Goal: Task Accomplishment & Management: Complete application form

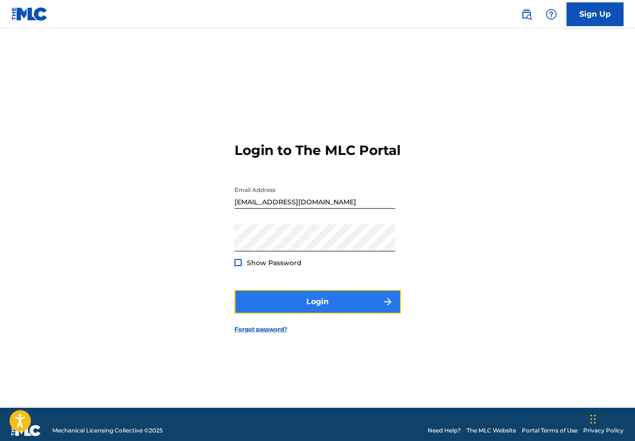
click at [294, 306] on button "Login" at bounding box center [318, 302] width 166 height 24
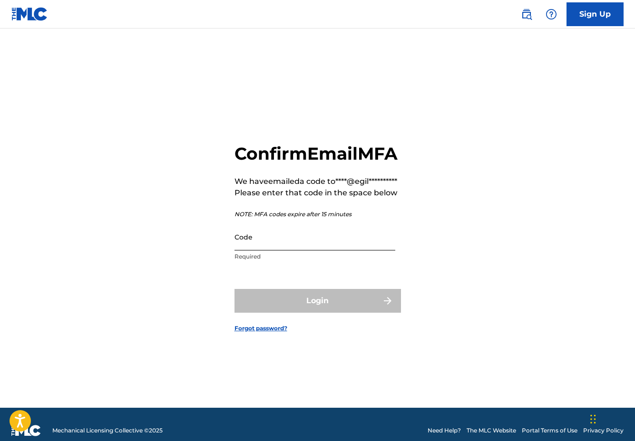
click at [255, 251] on input "Code" at bounding box center [315, 237] width 161 height 27
paste input "625956"
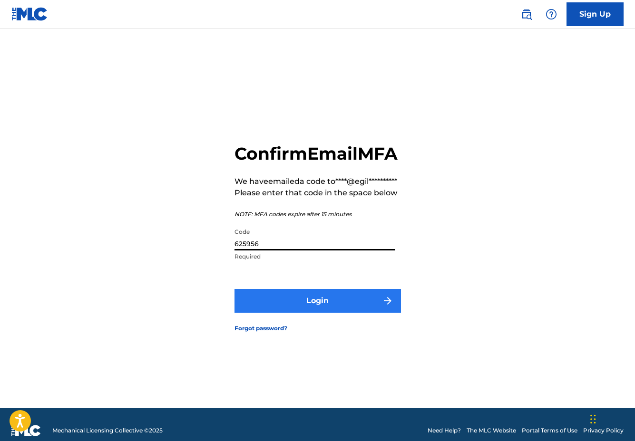
type input "625956"
click at [319, 313] on button "Login" at bounding box center [318, 301] width 166 height 24
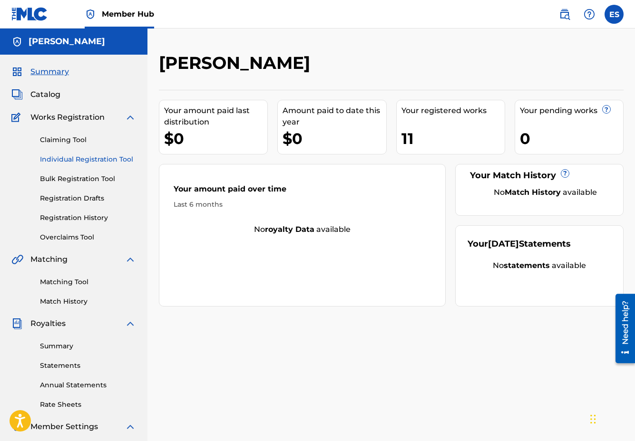
click at [72, 161] on link "Individual Registration Tool" at bounding box center [88, 160] width 96 height 10
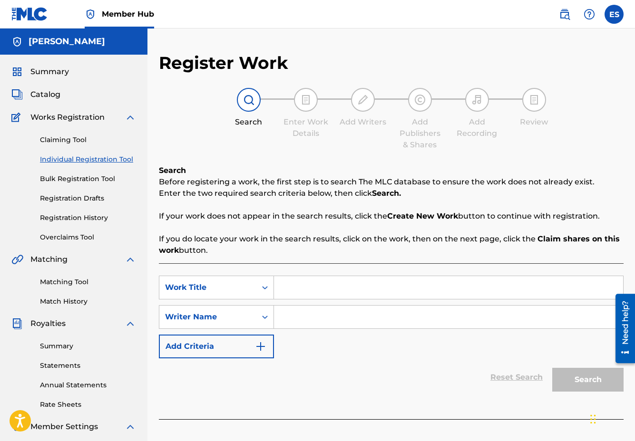
click at [307, 289] on input "Search Form" at bounding box center [448, 287] width 349 height 23
type input "Love will find its way"
click at [332, 315] on input "Search Form" at bounding box center [448, 317] width 349 height 23
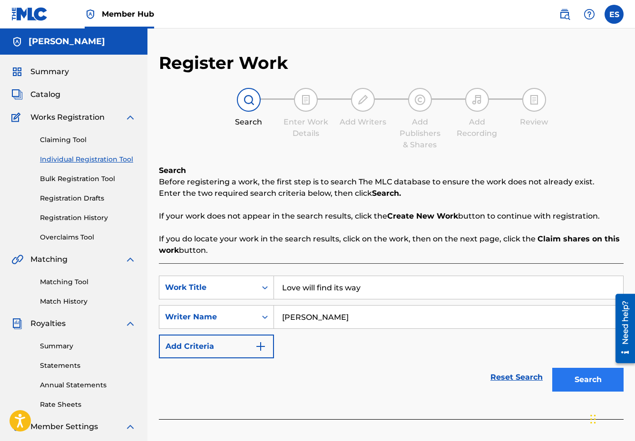
type input "[PERSON_NAME]"
click at [592, 377] on button "Search" at bounding box center [587, 380] width 71 height 24
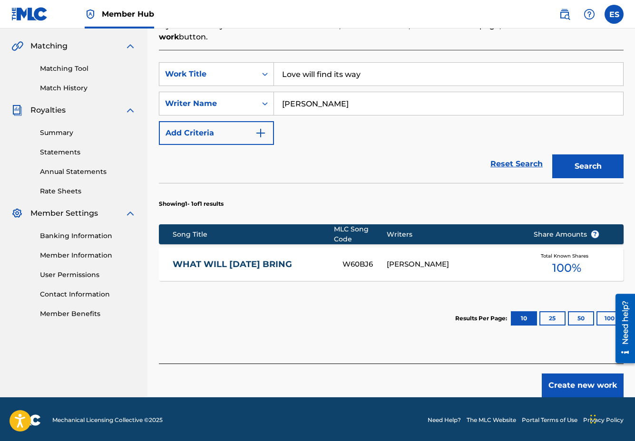
scroll to position [215, 0]
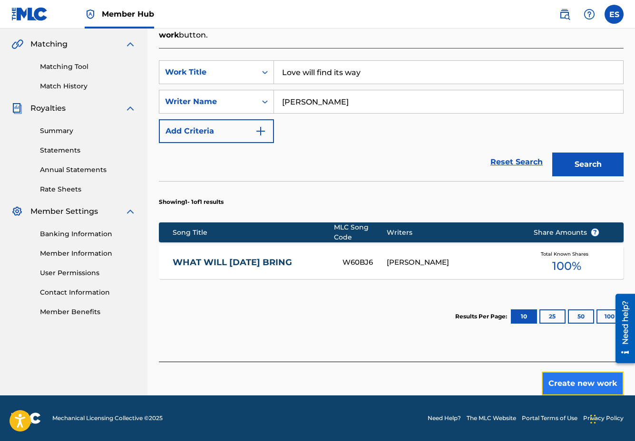
click at [572, 385] on button "Create new work" at bounding box center [583, 384] width 82 height 24
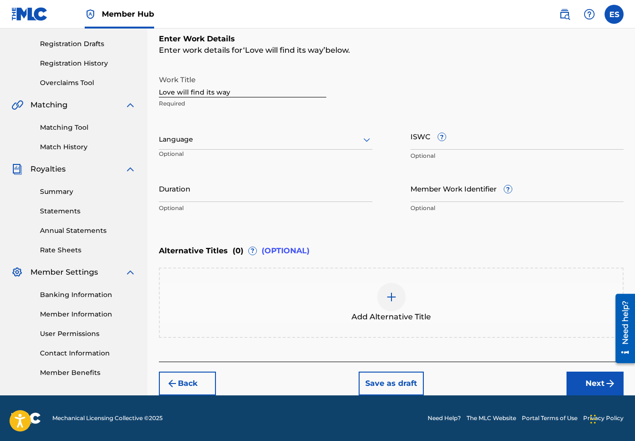
scroll to position [155, 0]
click at [199, 142] on div at bounding box center [266, 140] width 214 height 12
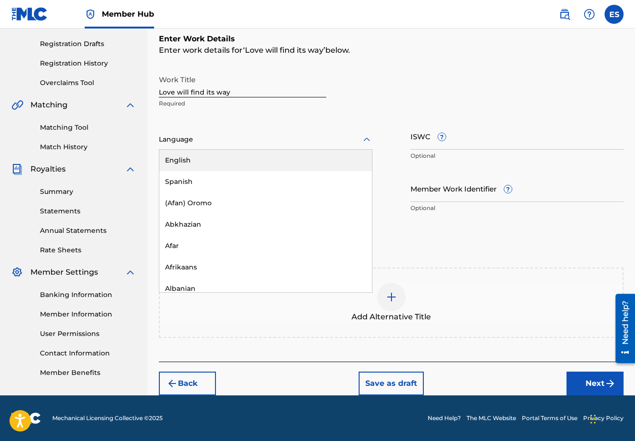
click at [202, 162] on div "English" at bounding box center [265, 160] width 213 height 21
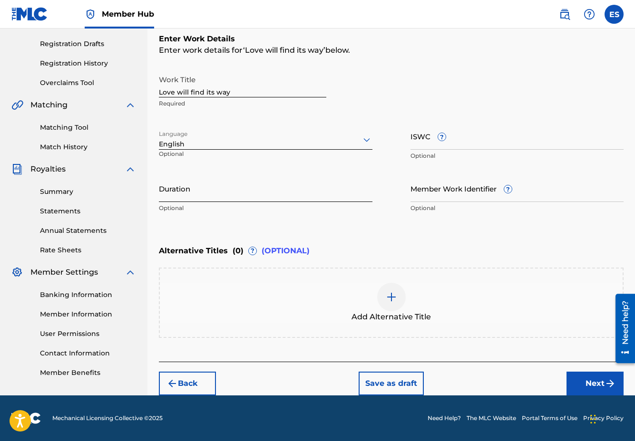
click at [185, 196] on input "Duration" at bounding box center [266, 188] width 214 height 27
type input "04:22"
click at [448, 227] on div "Enter Work Details Enter work details for ‘ Love will find its way ’ below. Wor…" at bounding box center [391, 125] width 465 height 230
click at [387, 296] on img at bounding box center [391, 297] width 11 height 11
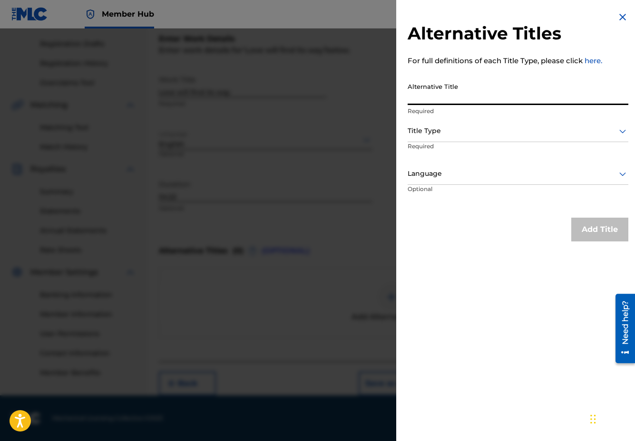
click at [423, 98] on input "Alternative Title" at bounding box center [518, 91] width 221 height 27
click at [624, 17] on img at bounding box center [622, 16] width 11 height 11
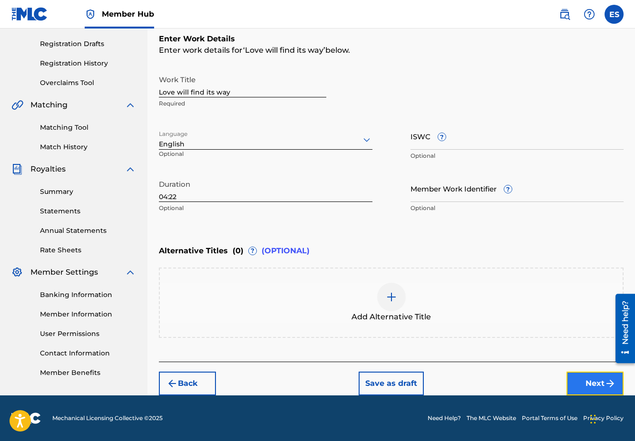
click at [591, 385] on button "Next" at bounding box center [595, 384] width 57 height 24
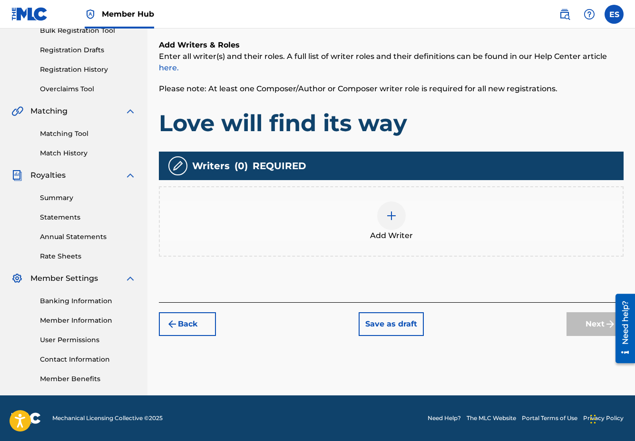
click at [390, 219] on img at bounding box center [391, 215] width 11 height 11
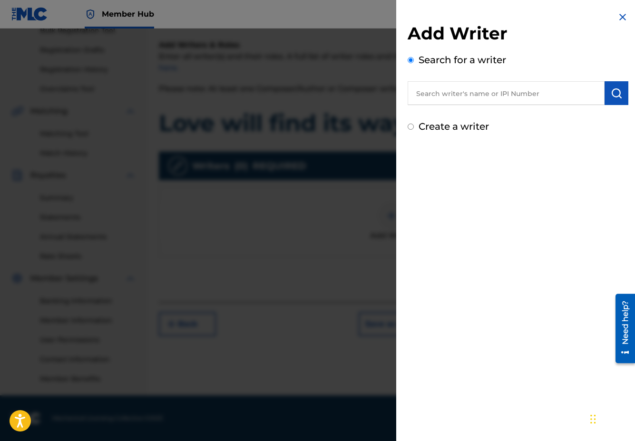
click at [486, 92] on input "text" at bounding box center [506, 93] width 197 height 24
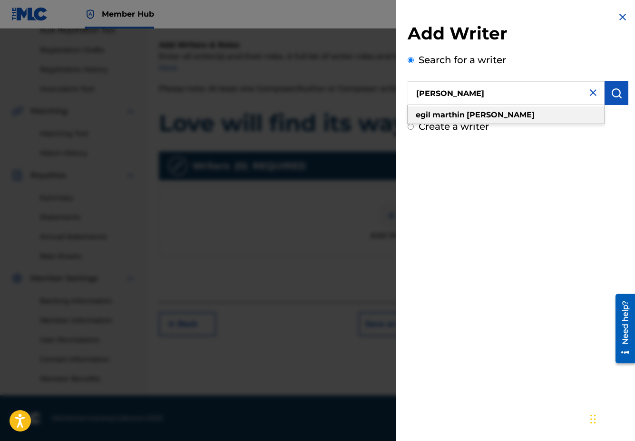
click at [516, 115] on div "[PERSON_NAME]" at bounding box center [506, 115] width 196 height 17
type input "[PERSON_NAME]"
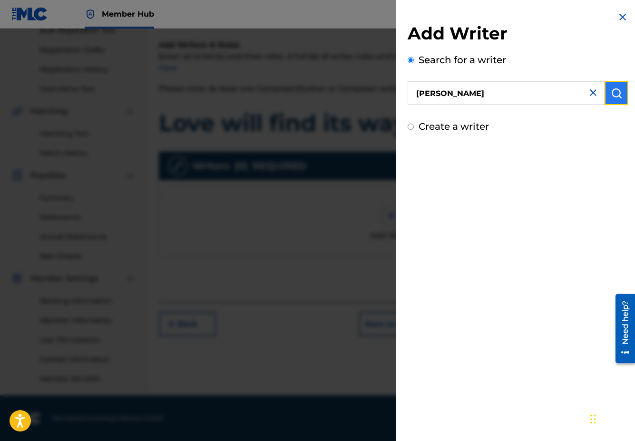
click at [617, 93] on img "submit" at bounding box center [616, 93] width 11 height 11
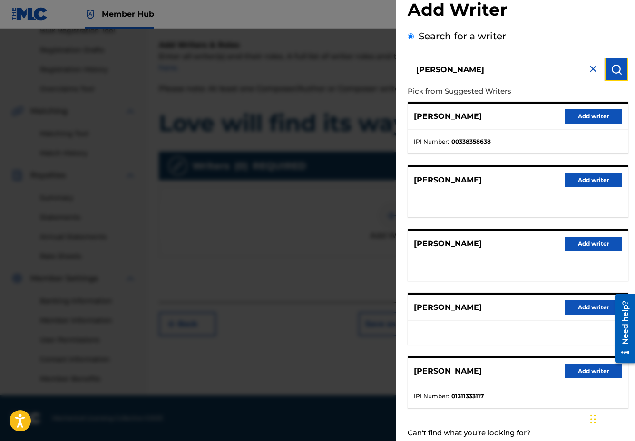
scroll to position [51, 0]
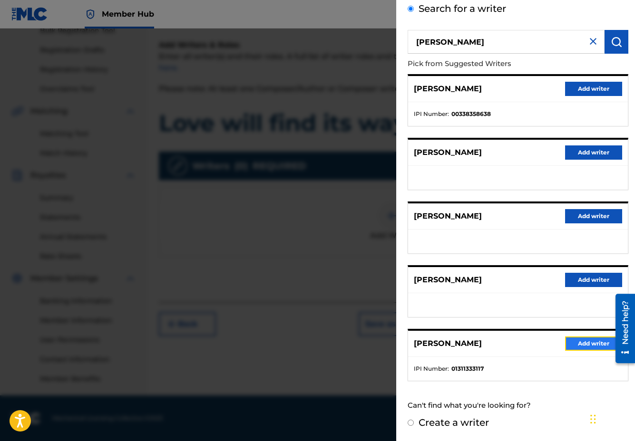
click at [589, 343] on button "Add writer" at bounding box center [593, 344] width 57 height 14
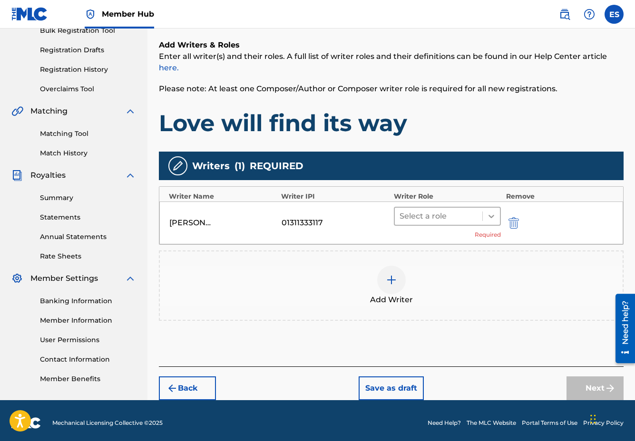
click at [488, 215] on icon at bounding box center [492, 217] width 10 height 10
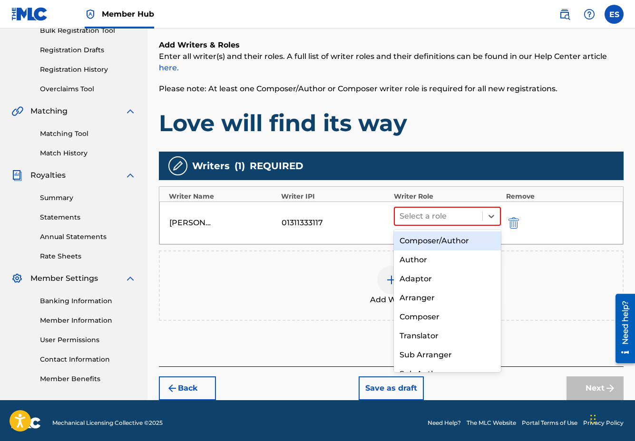
click at [447, 244] on div "Composer/Author" at bounding box center [448, 241] width 108 height 19
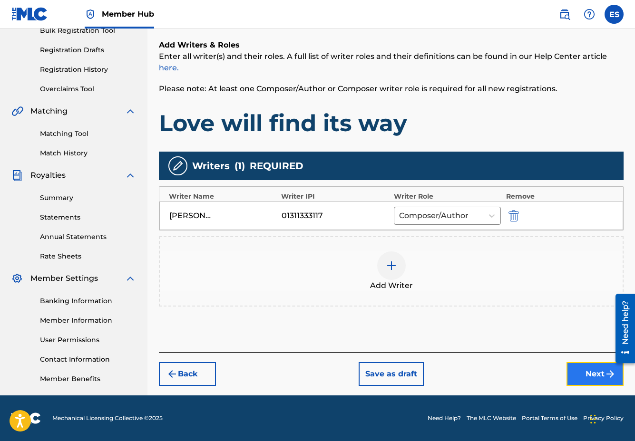
click at [590, 377] on button "Next" at bounding box center [595, 374] width 57 height 24
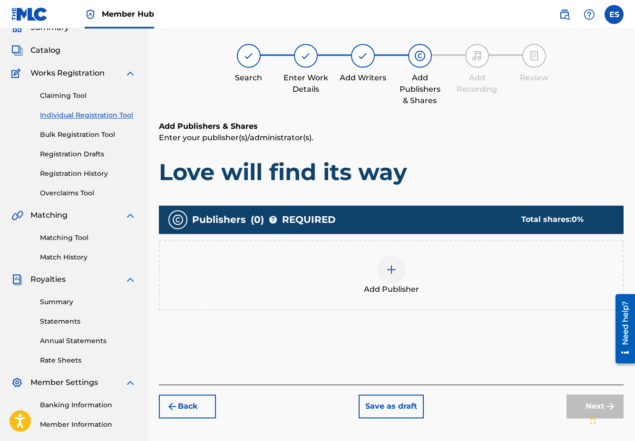
scroll to position [43, 0]
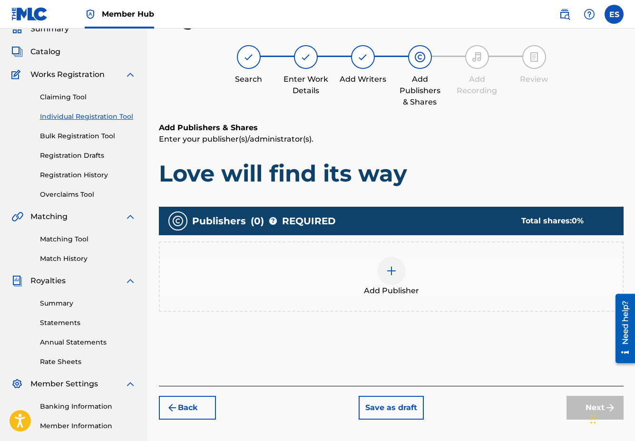
click at [390, 272] on img at bounding box center [391, 270] width 11 height 11
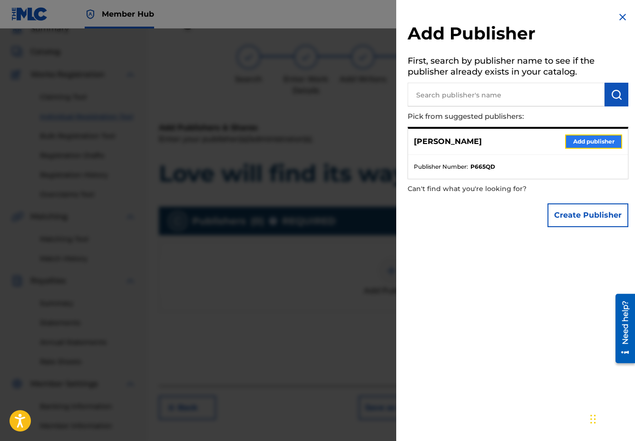
click at [606, 143] on button "Add publisher" at bounding box center [593, 142] width 57 height 14
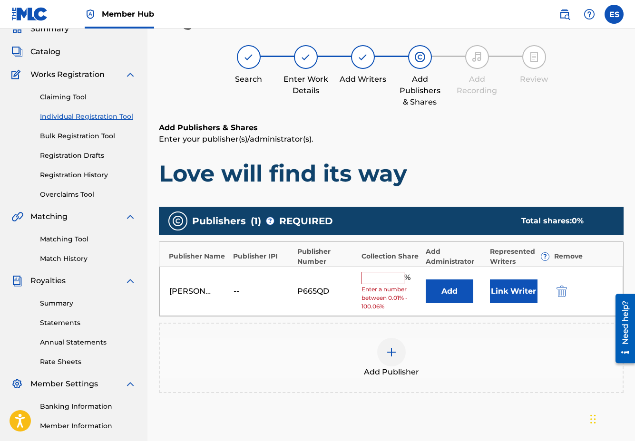
click at [383, 280] on input "text" at bounding box center [383, 278] width 43 height 12
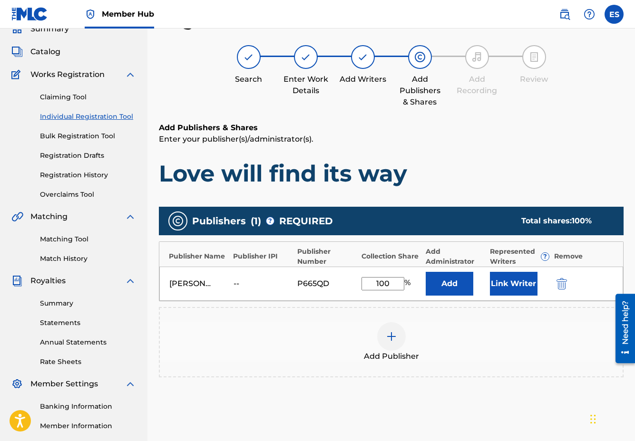
type input "100"
click at [529, 412] on div "Add Publishers & Shares Enter your publisher(s)/administrator(s). Love will fin…" at bounding box center [391, 287] width 465 height 330
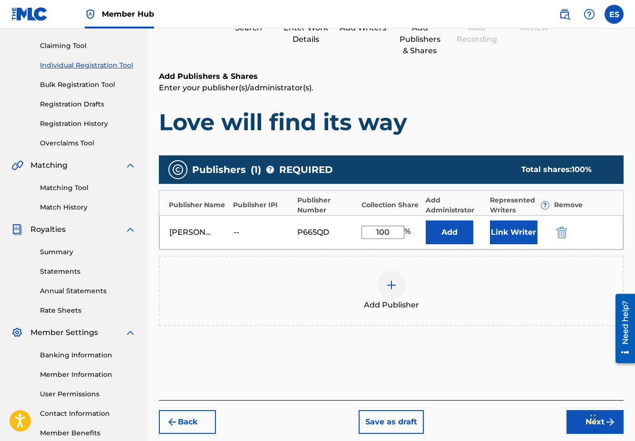
scroll to position [148, 0]
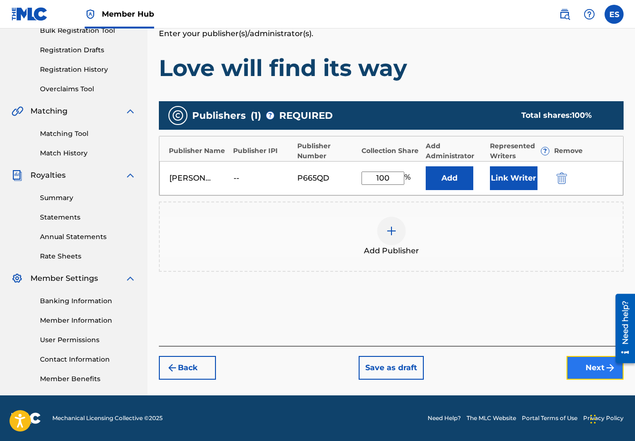
click at [585, 374] on button "Next" at bounding box center [595, 368] width 57 height 24
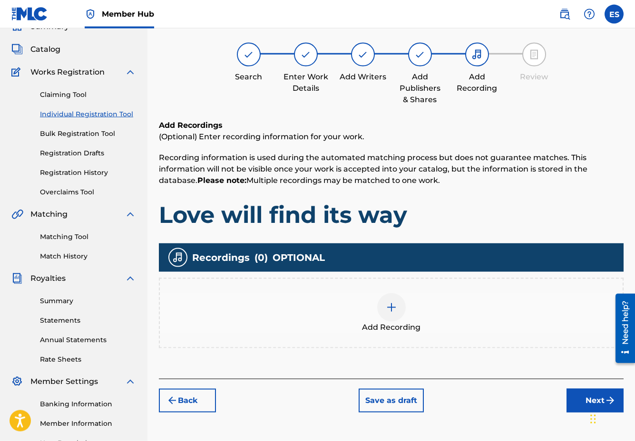
scroll to position [43, 0]
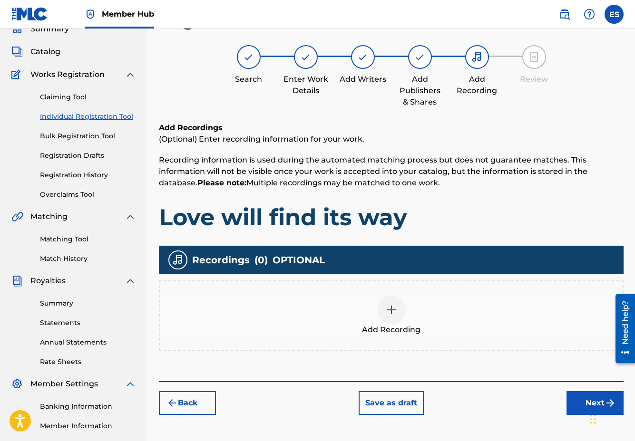
click at [393, 312] on img at bounding box center [391, 309] width 11 height 11
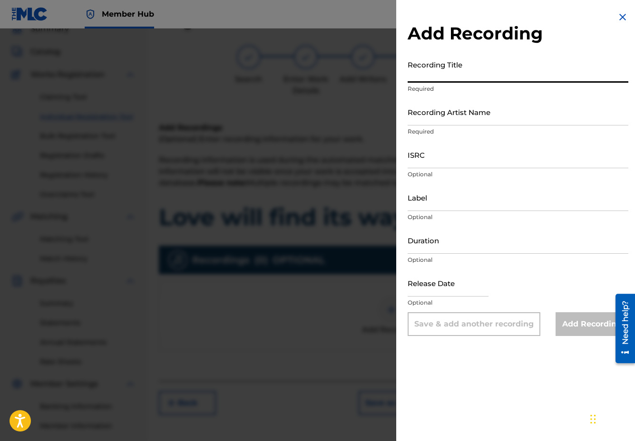
click at [451, 79] on input "Recording Title" at bounding box center [518, 69] width 221 height 27
type input "Love will find its way"
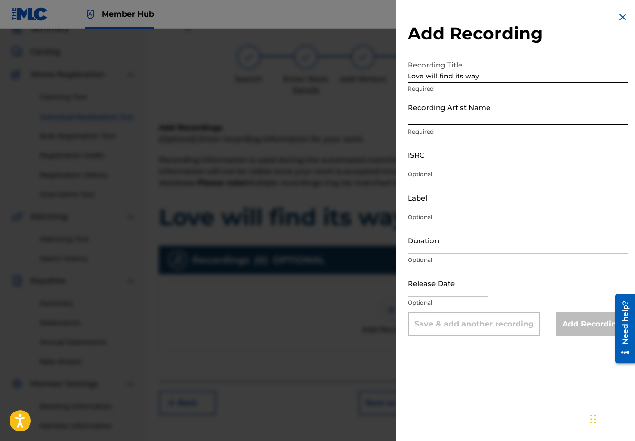
click at [449, 121] on input "Recording Artist Name" at bounding box center [518, 111] width 221 height 27
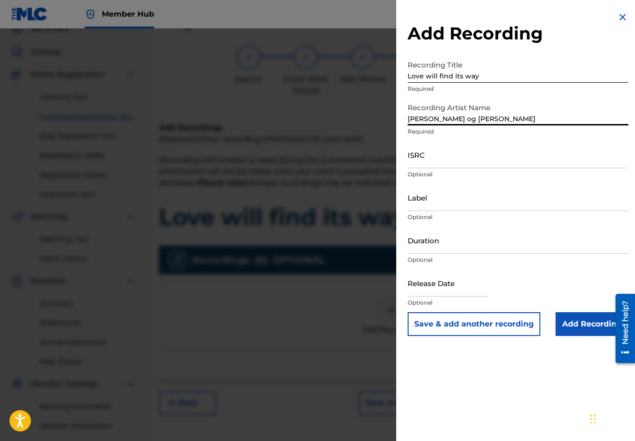
type input "[PERSON_NAME] og [PERSON_NAME]"
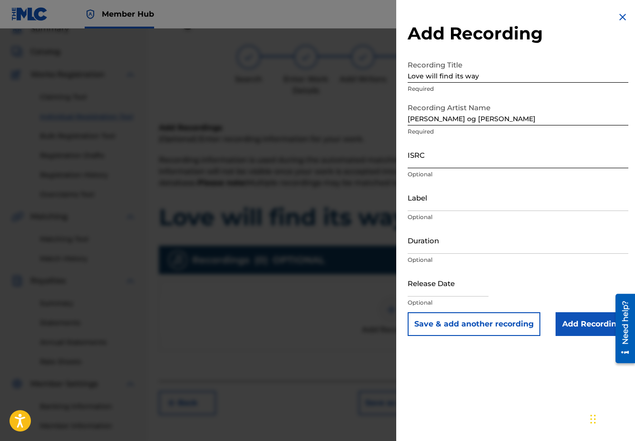
click at [422, 158] on input "ISRC" at bounding box center [518, 154] width 221 height 27
paste input "QT3F52511087"
type input "QT3F52511087"
click at [431, 203] on input "Label" at bounding box center [518, 197] width 221 height 27
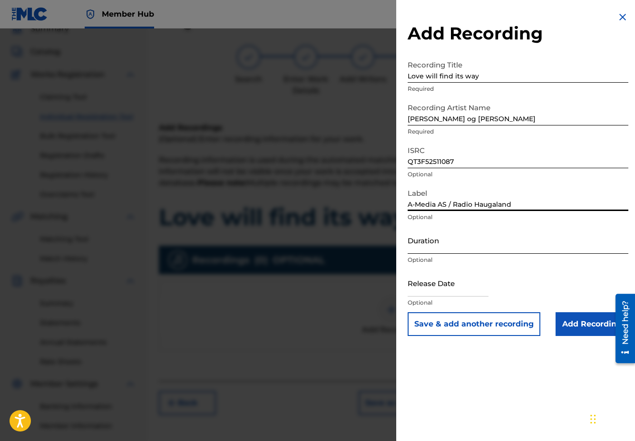
type input "A-Media AS / Radio Haugaland"
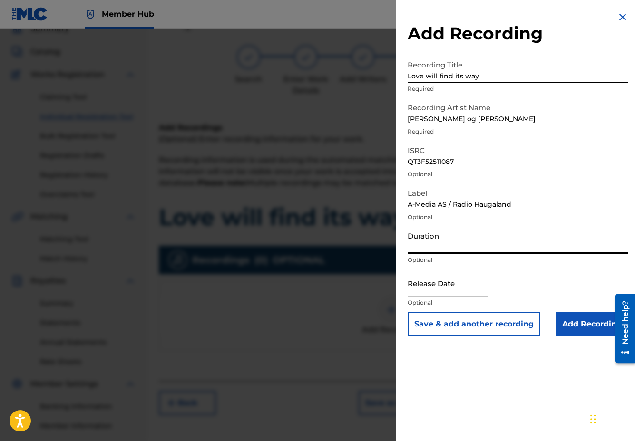
click at [429, 250] on input "Duration" at bounding box center [518, 240] width 221 height 27
type input "04:22"
select select "9"
select select "2025"
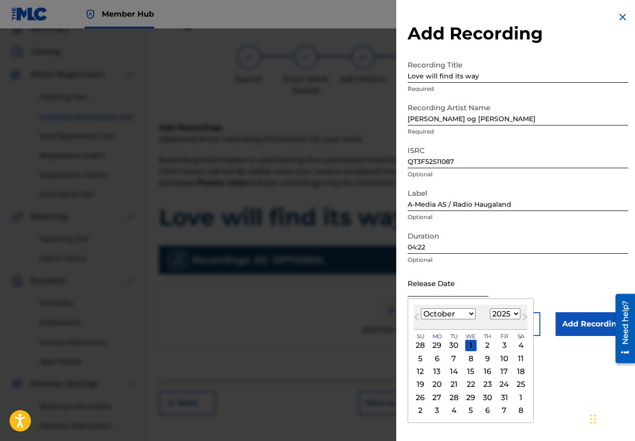
click at [448, 294] on input "text" at bounding box center [448, 283] width 81 height 27
click at [418, 318] on span "Previous Month" at bounding box center [418, 319] width 0 height 14
select select "8"
click at [437, 397] on div "29" at bounding box center [436, 397] width 11 height 11
type input "[DATE]"
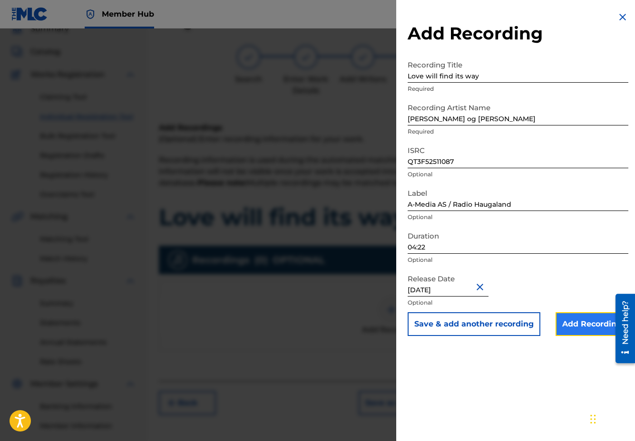
click at [594, 324] on input "Add Recording" at bounding box center [592, 325] width 73 height 24
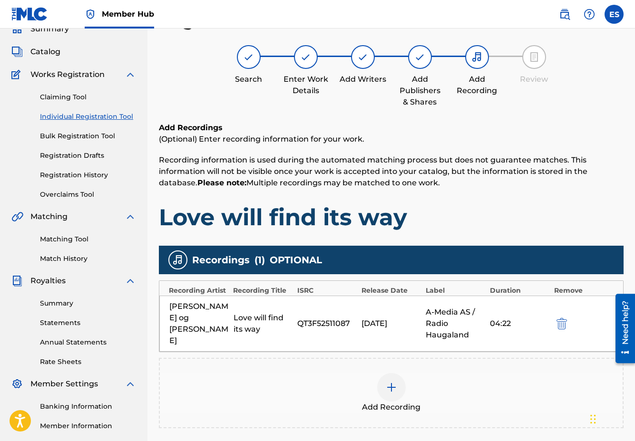
scroll to position [148, 0]
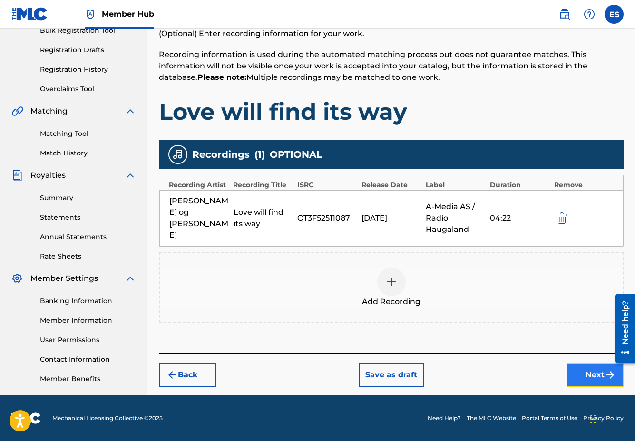
click at [586, 367] on button "Next" at bounding box center [595, 375] width 57 height 24
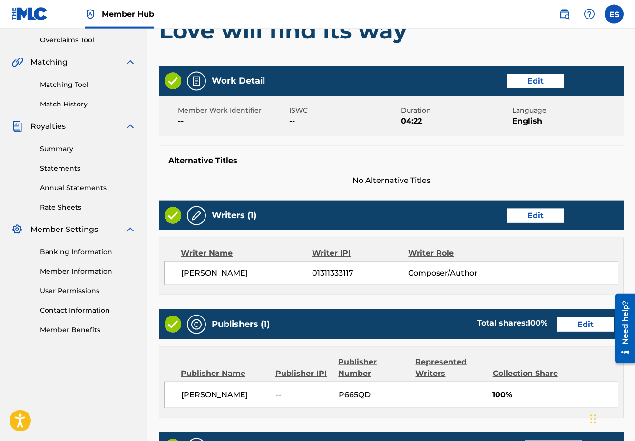
scroll to position [374, 0]
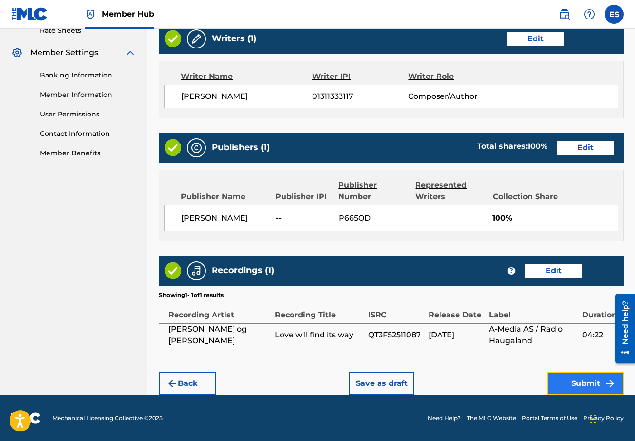
click at [586, 385] on button "Submit" at bounding box center [586, 384] width 76 height 24
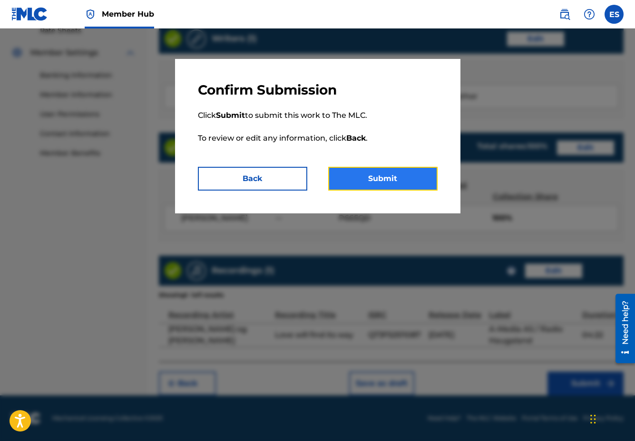
click at [368, 172] on button "Submit" at bounding box center [382, 179] width 109 height 24
